Goal: Transaction & Acquisition: Purchase product/service

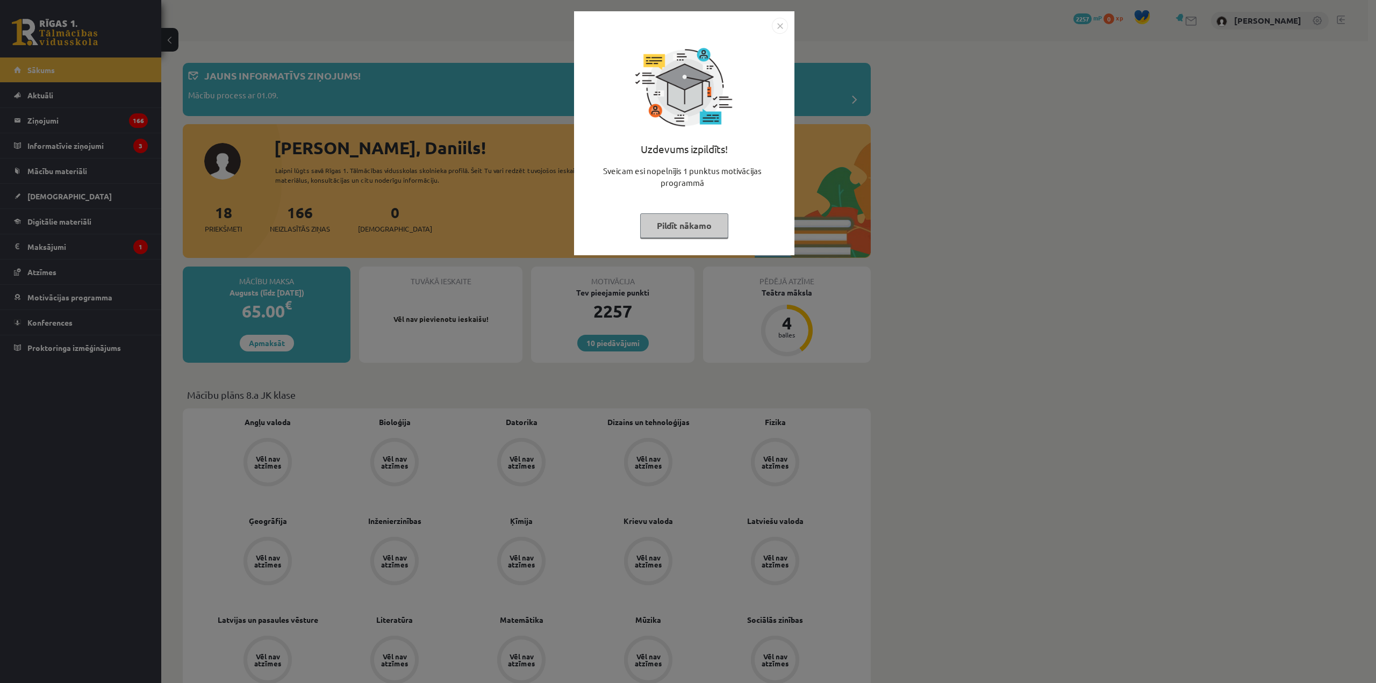
click at [712, 223] on button "Pildīt nākamo" at bounding box center [684, 225] width 88 height 25
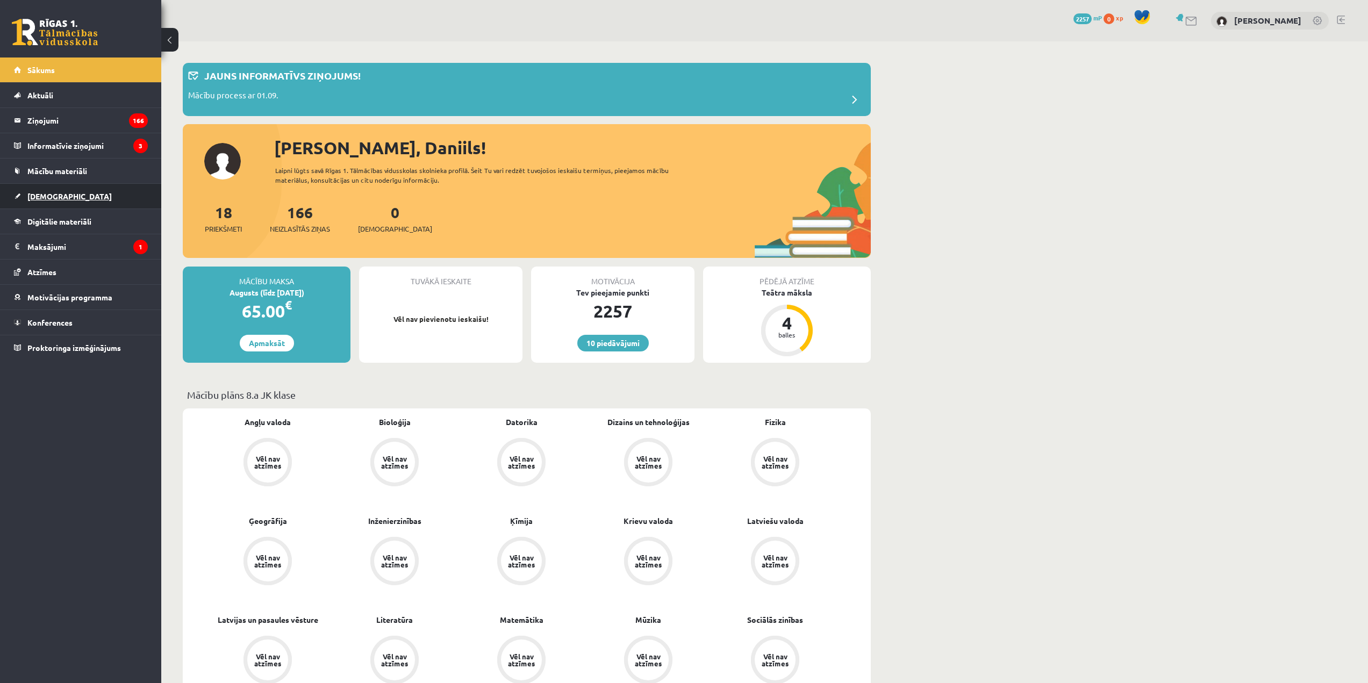
click at [86, 193] on link "[DEMOGRAPHIC_DATA]" at bounding box center [81, 196] width 134 height 25
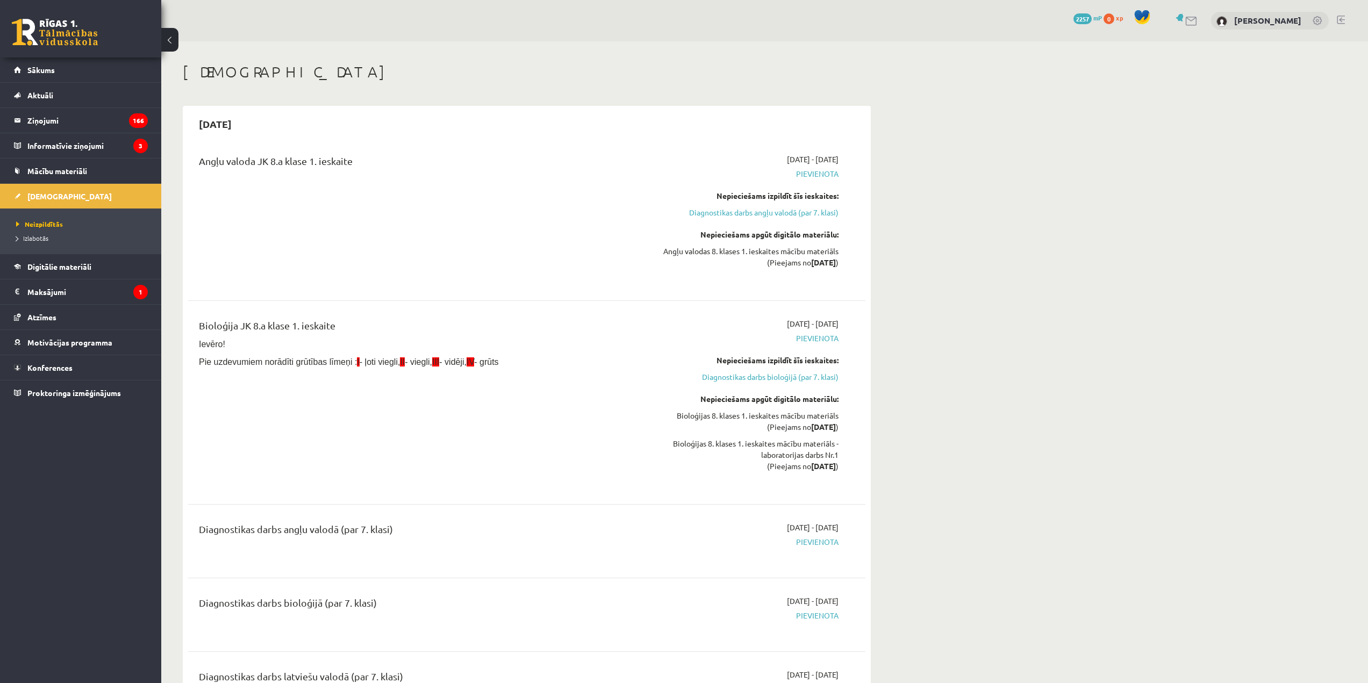
drag, startPoint x: 753, startPoint y: 159, endPoint x: 838, endPoint y: 162, distance: 85.5
click at [838, 162] on div "2025-09-01 - 2025-09-15 Pievienota Nepieciešams izpildīt šīs ieskaites: Diagnos…" at bounding box center [737, 219] width 219 height 130
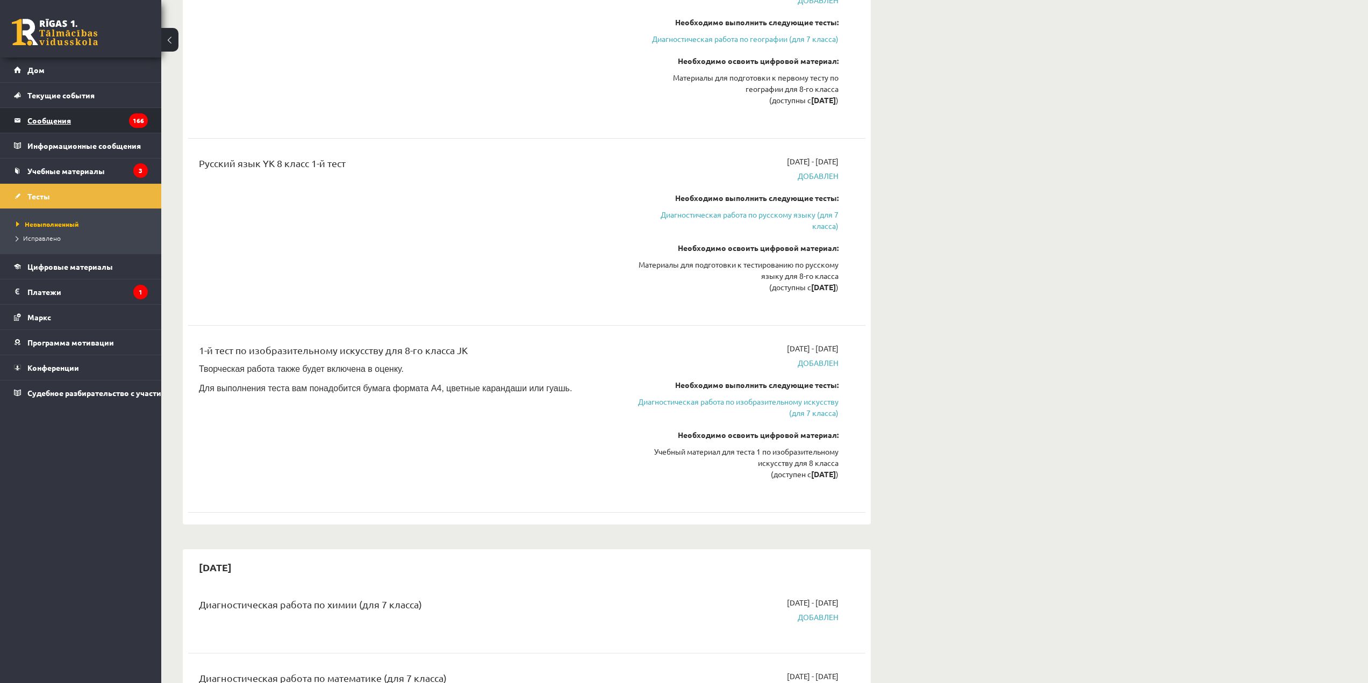
scroll to position [3225, 0]
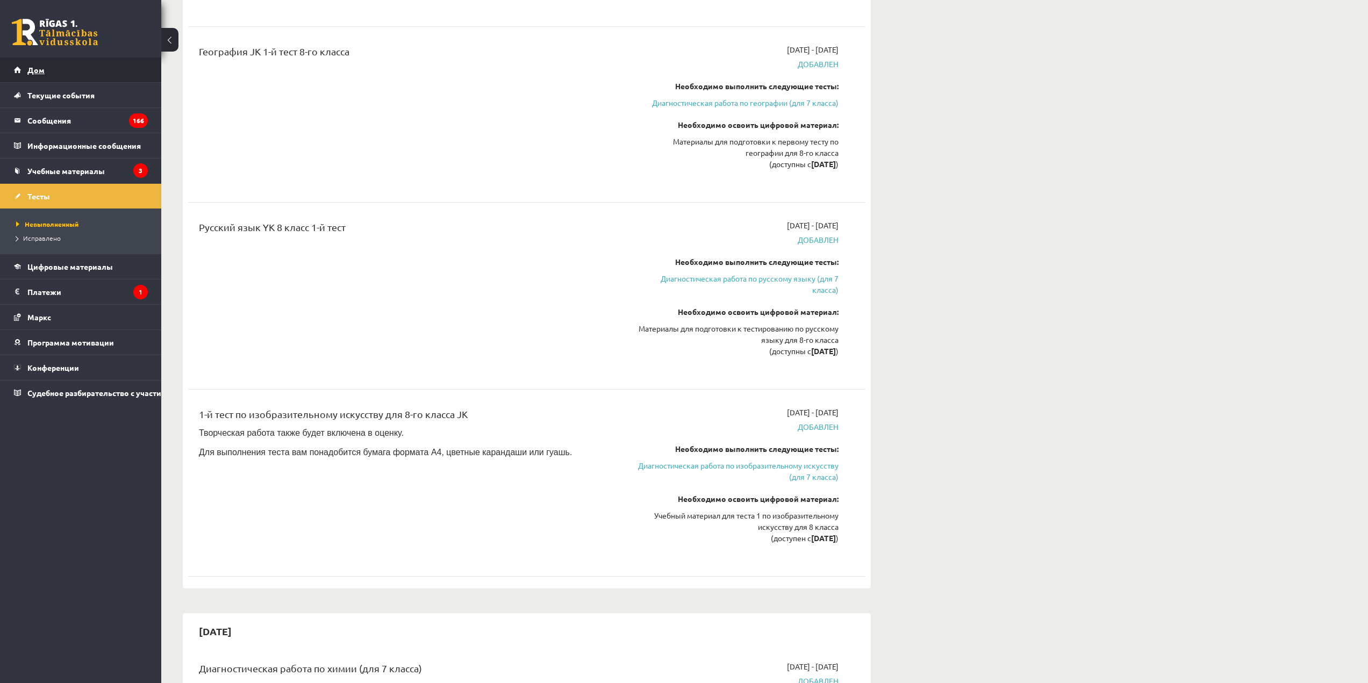
click at [103, 74] on link "Дом" at bounding box center [81, 70] width 134 height 25
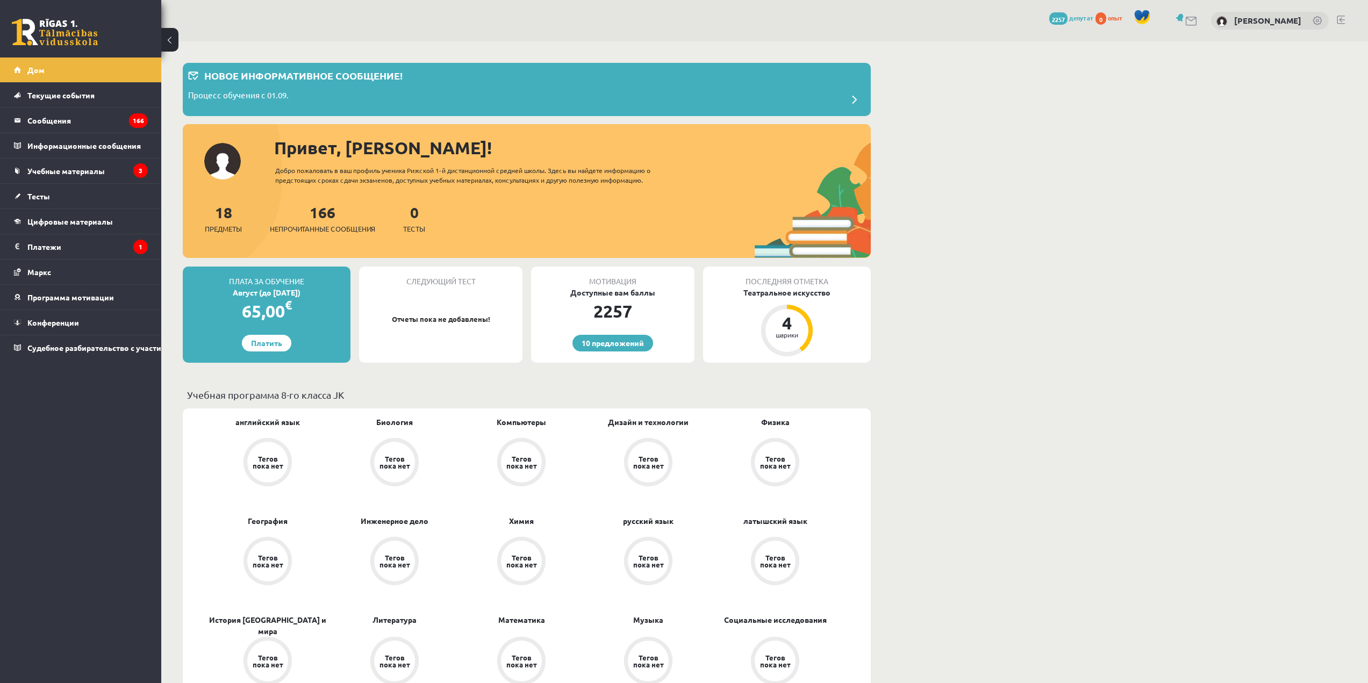
drag, startPoint x: 1143, startPoint y: 0, endPoint x: 1046, endPoint y: 187, distance: 209.9
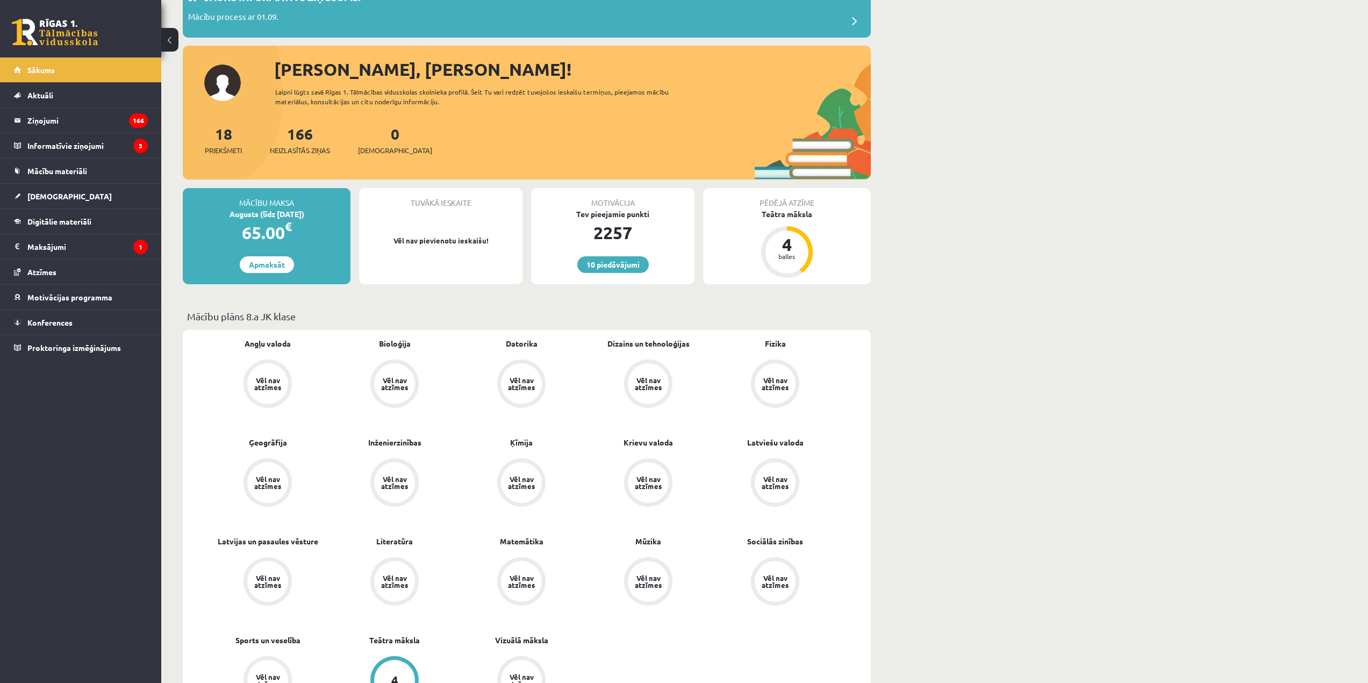
scroll to position [107, 0]
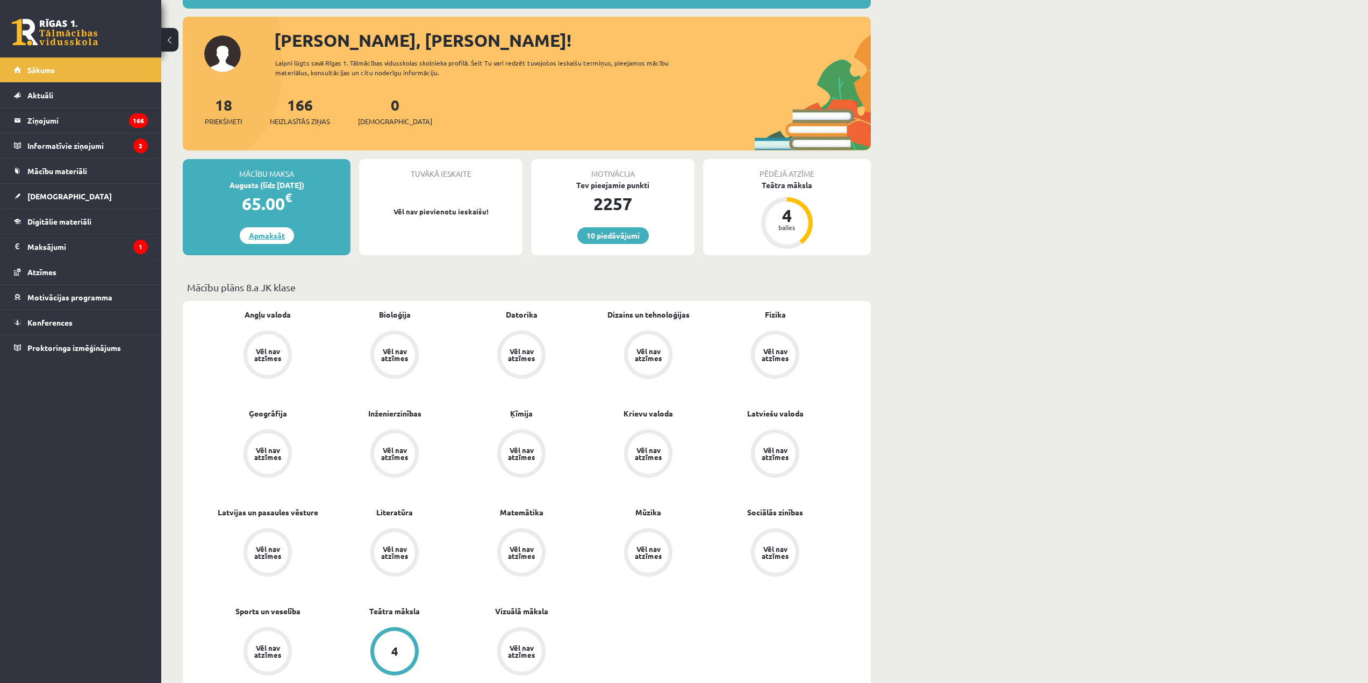
click at [272, 234] on link "Apmaksāt" at bounding box center [267, 235] width 54 height 17
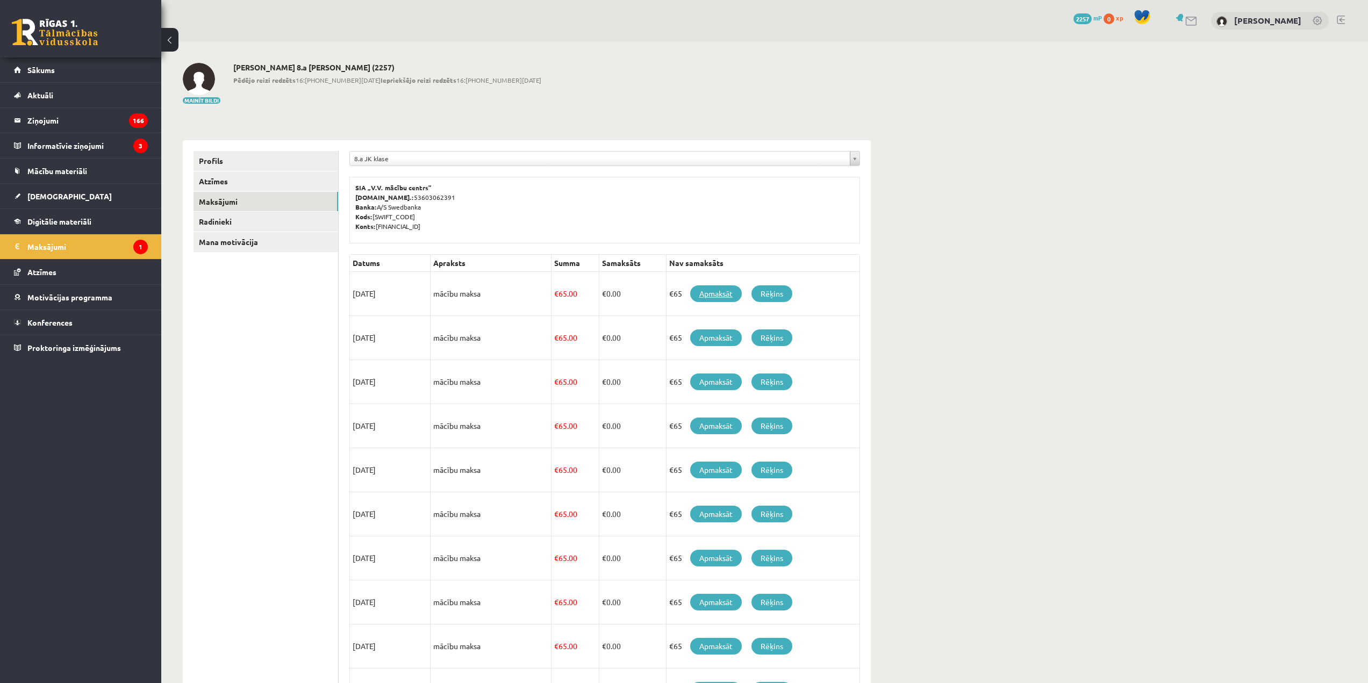
click at [715, 293] on link "Apmaksāt" at bounding box center [716, 293] width 52 height 17
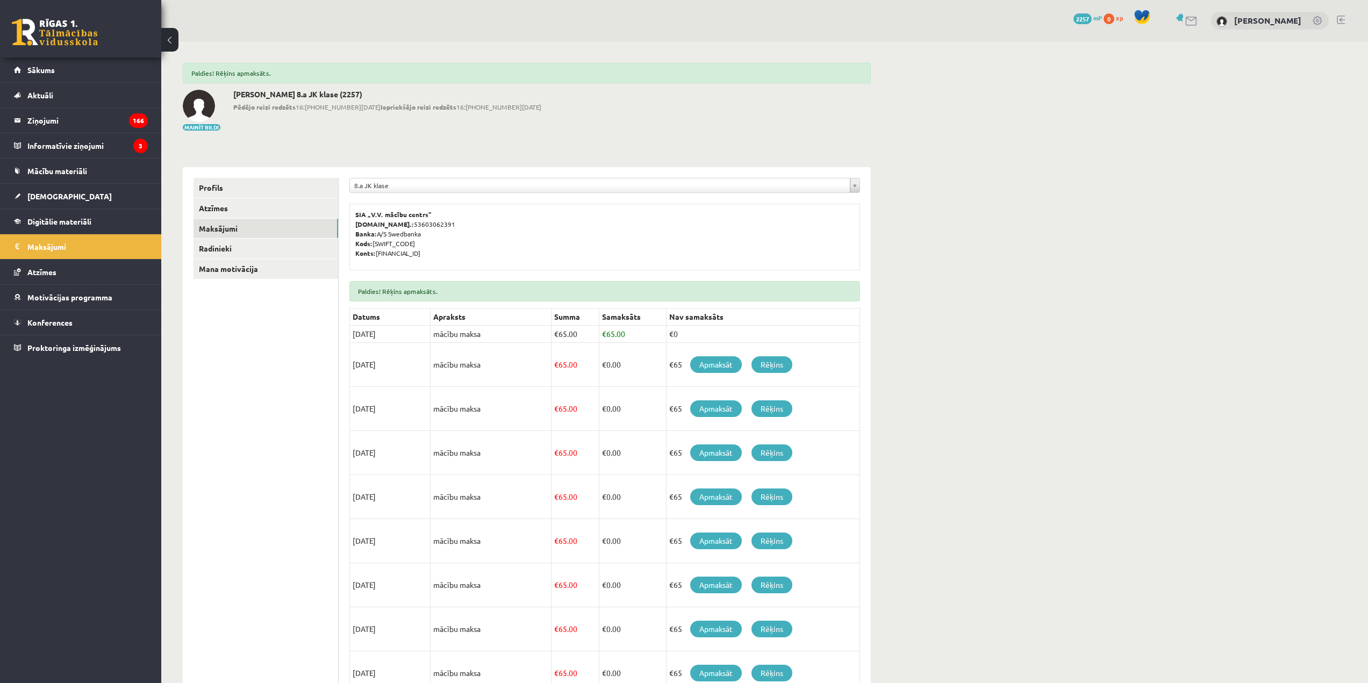
click at [976, 340] on div "**********" at bounding box center [764, 428] width 1207 height 775
